Goal: Task Accomplishment & Management: Use online tool/utility

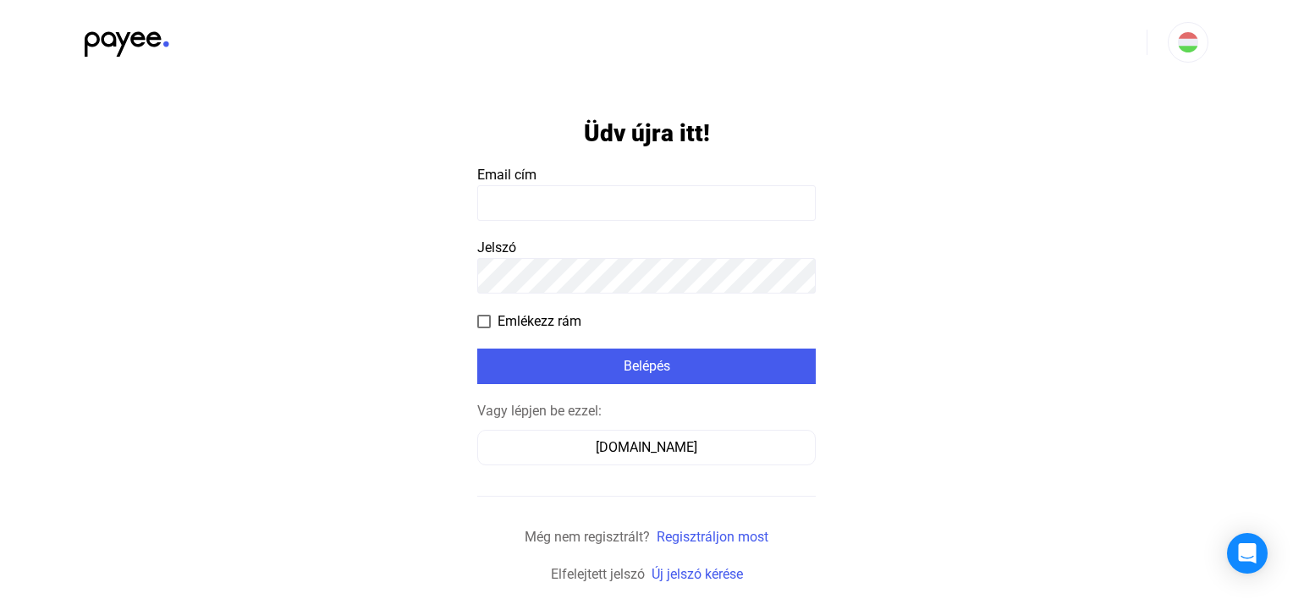
click at [563, 202] on input at bounding box center [646, 203] width 339 height 36
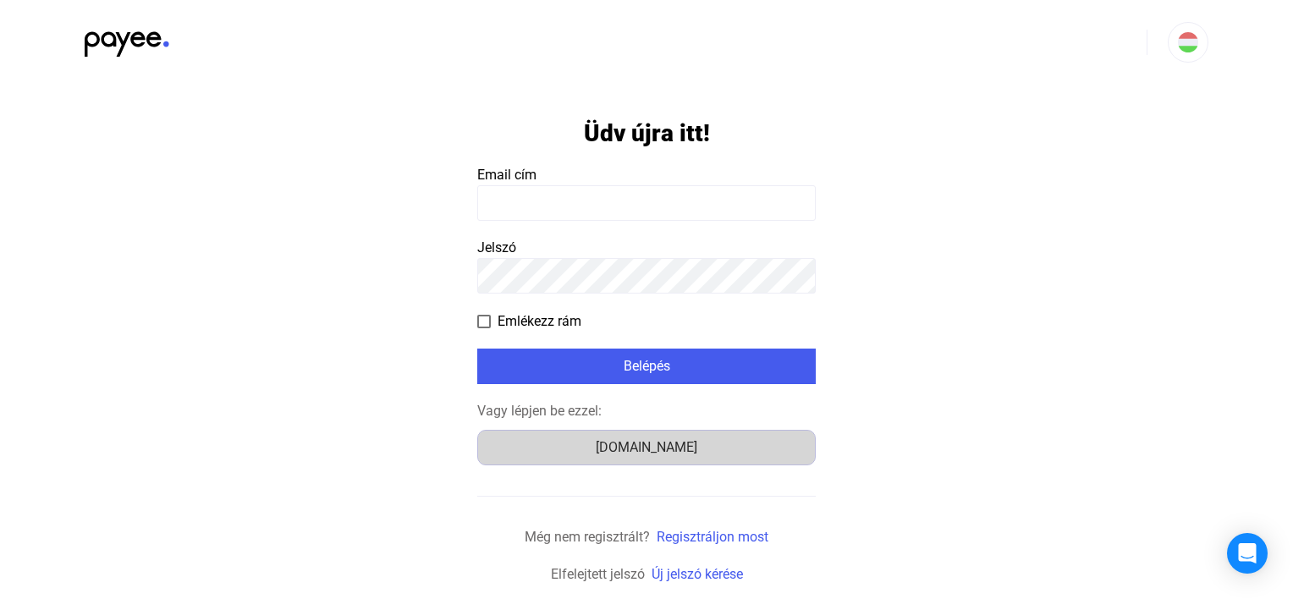
click at [592, 445] on div "[DOMAIN_NAME]" at bounding box center [646, 448] width 327 height 20
